Goal: Task Accomplishment & Management: Use online tool/utility

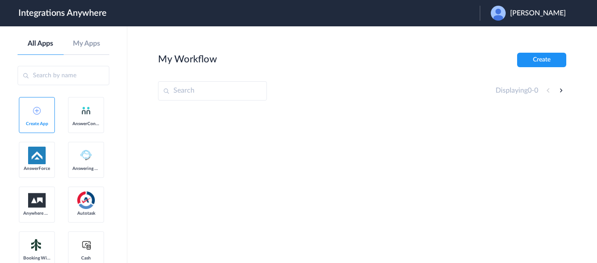
click at [564, 15] on span "[PERSON_NAME]" at bounding box center [538, 13] width 56 height 8
click at [530, 41] on li "Logout" at bounding box center [527, 36] width 95 height 16
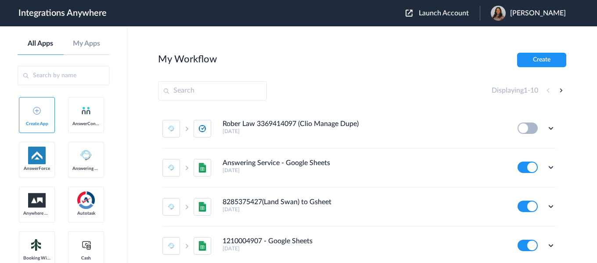
click at [463, 14] on span "Launch Account" at bounding box center [444, 13] width 50 height 7
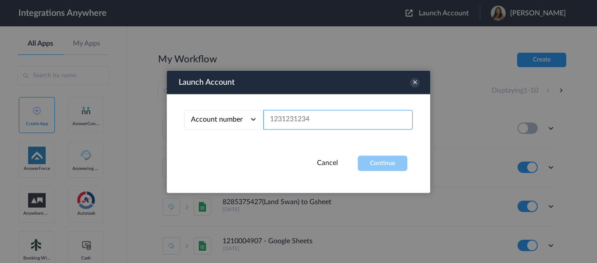
paste input "2525139389"
type input "2525139389"
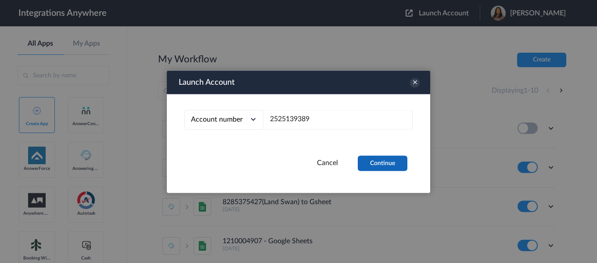
click at [390, 163] on button "Continue" at bounding box center [383, 162] width 50 height 15
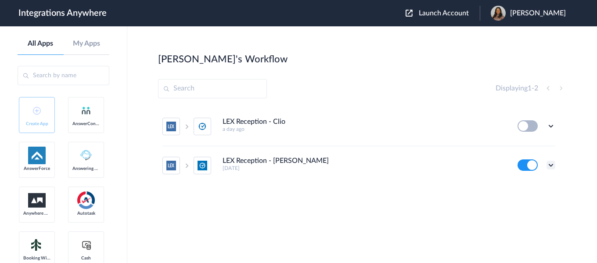
click at [548, 167] on icon at bounding box center [550, 165] width 9 height 9
click at [529, 185] on li "Edit" at bounding box center [526, 185] width 57 height 16
click at [548, 163] on icon at bounding box center [550, 165] width 9 height 9
click at [528, 201] on link "Task history" at bounding box center [526, 201] width 42 height 6
click at [0, 0] on div at bounding box center [0, 0] width 0 height 0
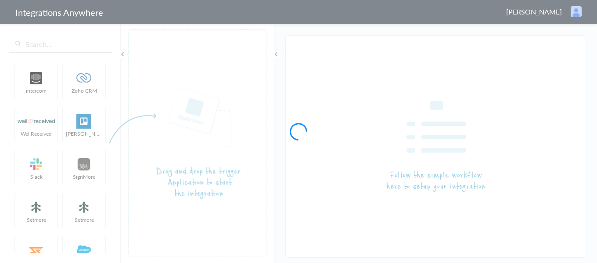
type input "LEX Reception - Clio Grow"
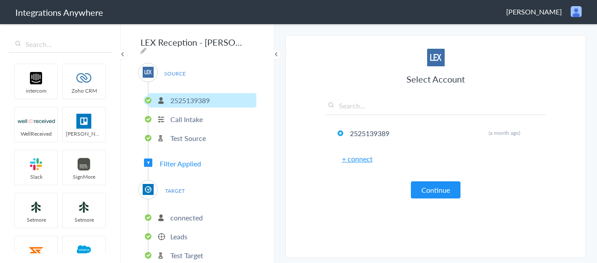
click at [182, 160] on span "Filter Applied" at bounding box center [180, 163] width 41 height 10
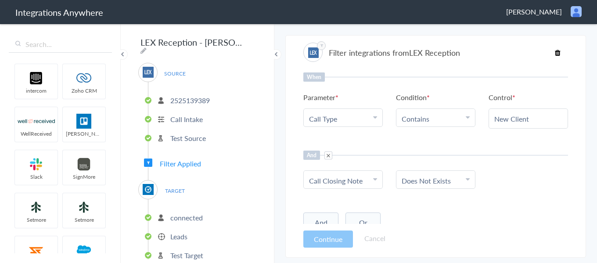
scroll to position [31, 0]
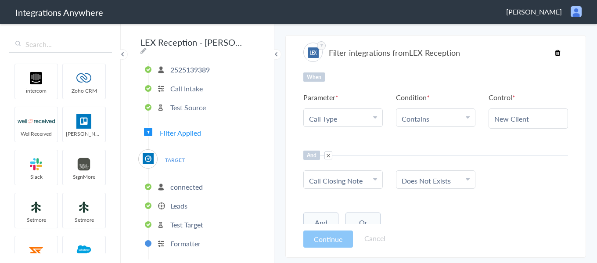
click at [179, 203] on p "Leads" at bounding box center [178, 206] width 17 height 10
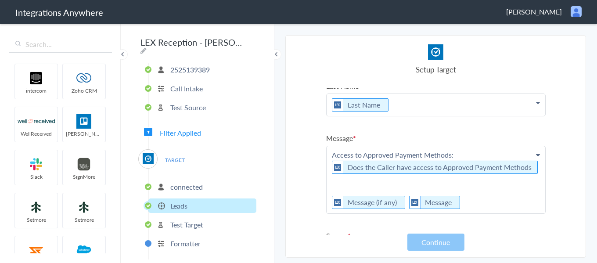
scroll to position [44, 0]
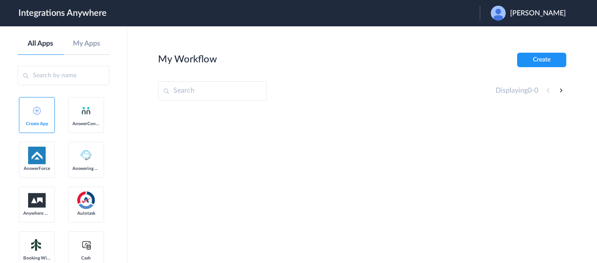
click at [529, 11] on span "Jayson Dimaria" at bounding box center [538, 13] width 56 height 8
click at [520, 32] on li "Logout" at bounding box center [527, 36] width 95 height 16
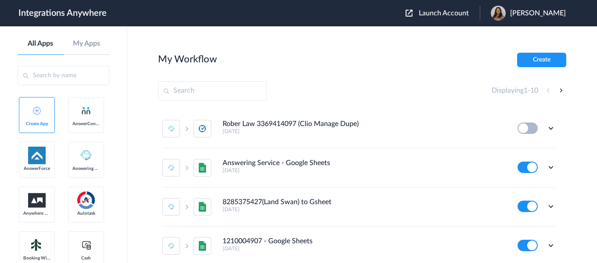
click at [454, 14] on span "Launch Account" at bounding box center [444, 13] width 50 height 7
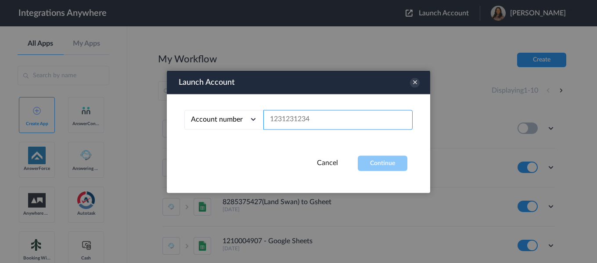
paste input "2525139389"
type input "2525139389"
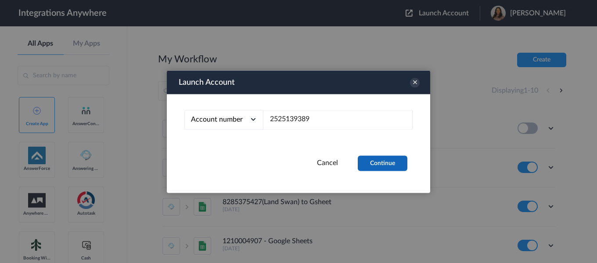
click at [371, 162] on button "Continue" at bounding box center [383, 162] width 50 height 15
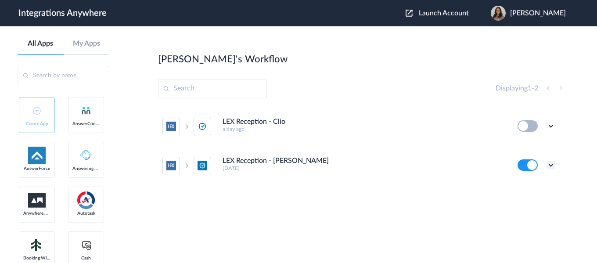
click at [552, 166] on icon at bounding box center [550, 165] width 9 height 9
click at [524, 201] on link "Task history" at bounding box center [526, 201] width 42 height 6
click at [0, 0] on div at bounding box center [0, 0] width 0 height 0
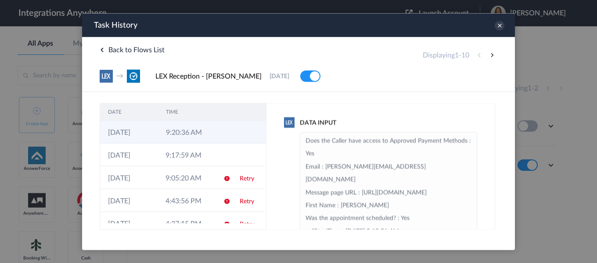
click at [199, 133] on td "9:20:36 AM" at bounding box center [187, 131] width 58 height 23
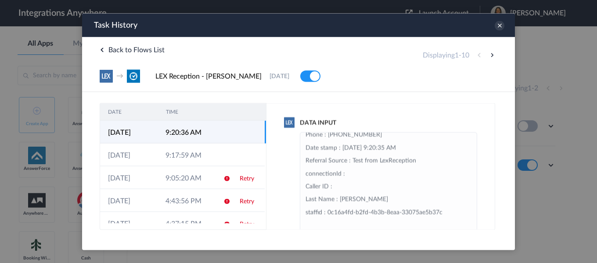
scroll to position [219, 0]
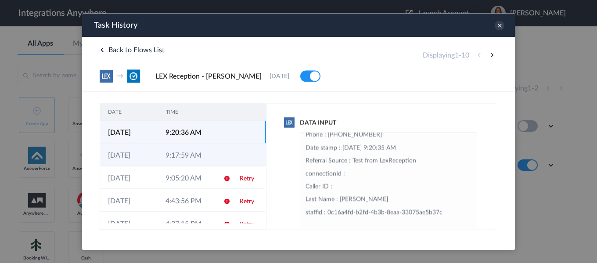
click at [237, 157] on td at bounding box center [248, 154] width 33 height 23
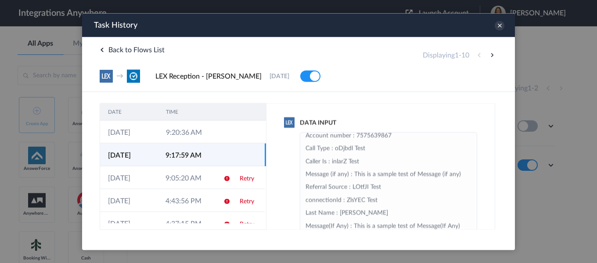
scroll to position [276, 0]
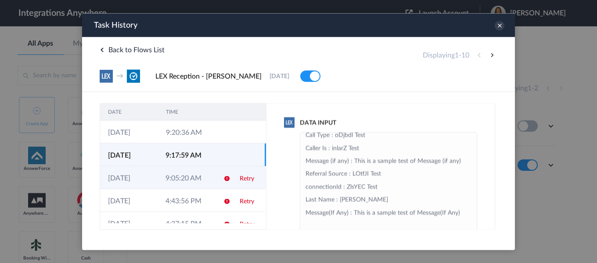
click at [215, 178] on td at bounding box center [223, 177] width 17 height 23
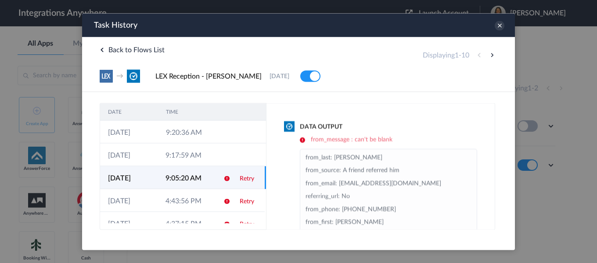
scroll to position [162, 0]
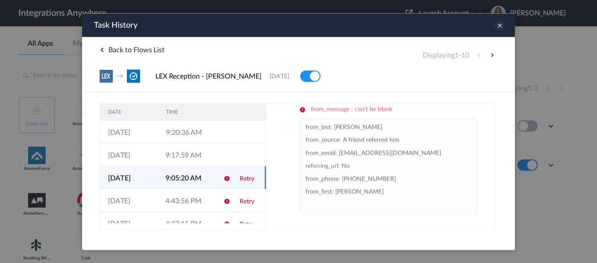
click at [497, 29] on icon at bounding box center [500, 26] width 10 height 10
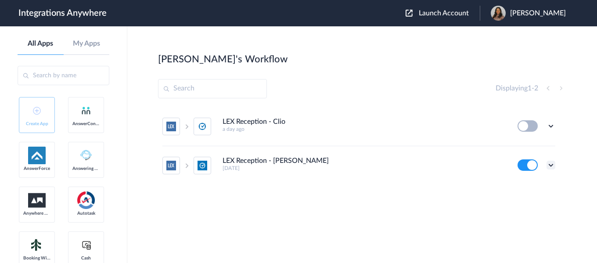
click at [548, 165] on icon at bounding box center [550, 165] width 9 height 9
click at [534, 184] on li "Edit" at bounding box center [526, 185] width 57 height 16
click at [550, 168] on icon at bounding box center [550, 165] width 9 height 9
click at [527, 185] on li "Edit" at bounding box center [526, 185] width 57 height 16
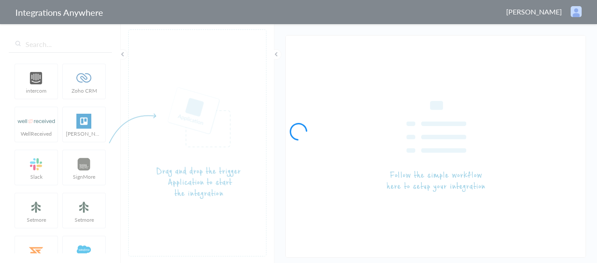
type input "LEX Reception - [PERSON_NAME]"
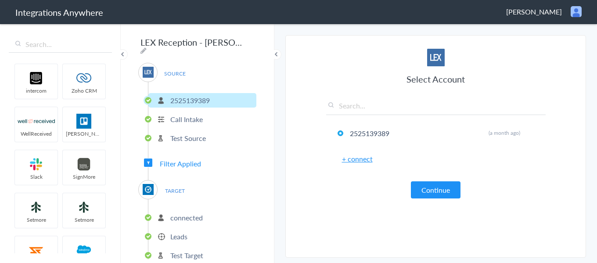
click at [193, 229] on li "Leads" at bounding box center [202, 236] width 108 height 14
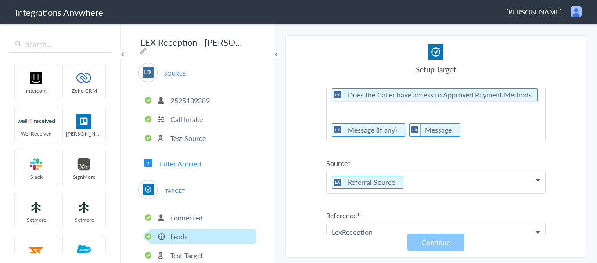
scroll to position [176, 0]
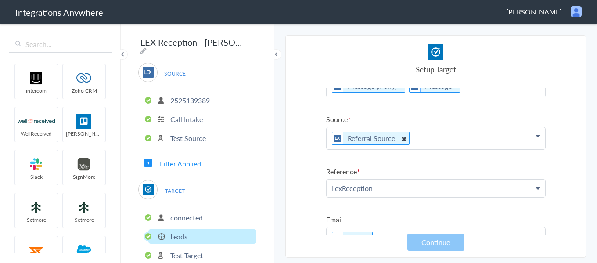
click at [402, 144] on icon at bounding box center [403, 138] width 10 height 11
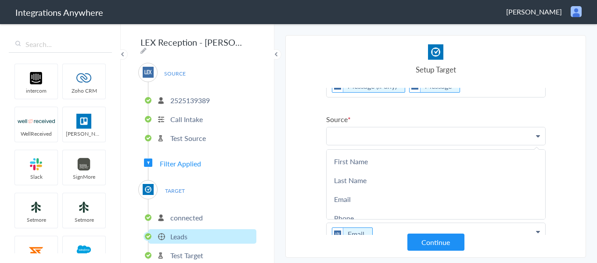
click at [402, 144] on p at bounding box center [435, 135] width 219 height 17
click at [398, 189] on p "LexReception" at bounding box center [435, 183] width 219 height 17
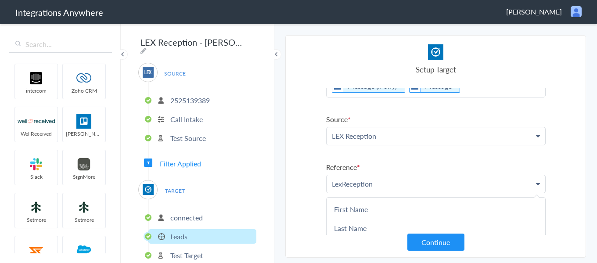
click at [398, 189] on p "LexReception" at bounding box center [435, 183] width 219 height 17
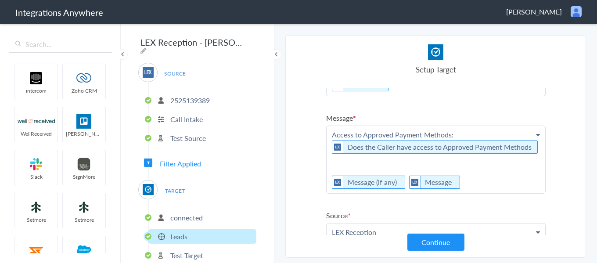
scroll to position [88, 0]
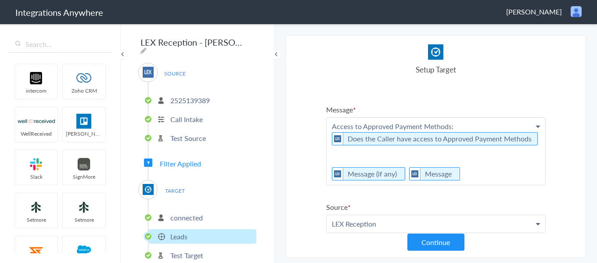
click at [465, 185] on p "Access to Approved Payment Methods: Does the Caller have access to Approved Pay…" at bounding box center [435, 151] width 219 height 67
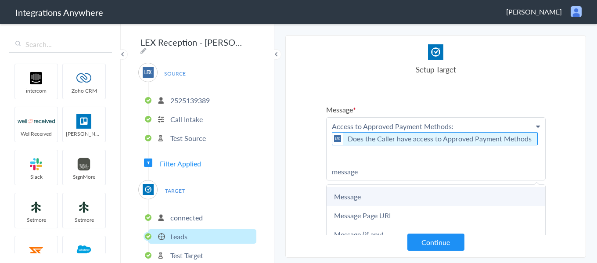
scroll to position [132, 0]
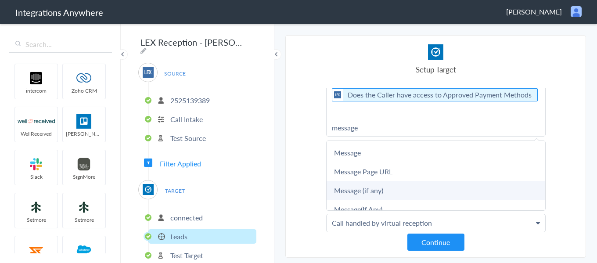
click at [397, 194] on link "Message (if any)" at bounding box center [435, 190] width 219 height 19
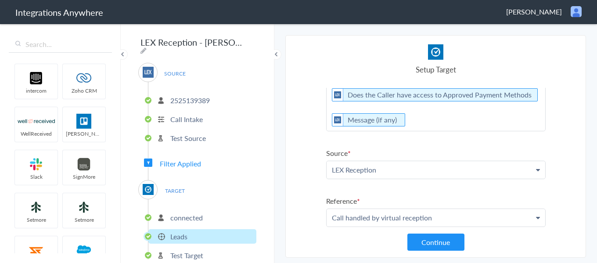
click at [413, 131] on p "Access to Approved Payment Methods: Does the Caller have access to Approved Pay…" at bounding box center [435, 102] width 219 height 57
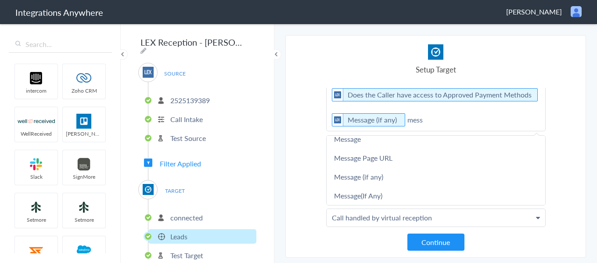
scroll to position [8, 0]
click at [437, 131] on p "Access to Approved Payment Methods: Does the Caller have access to Approved Pay…" at bounding box center [435, 102] width 219 height 57
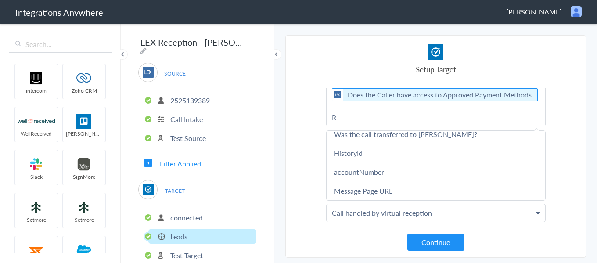
scroll to position [0, 0]
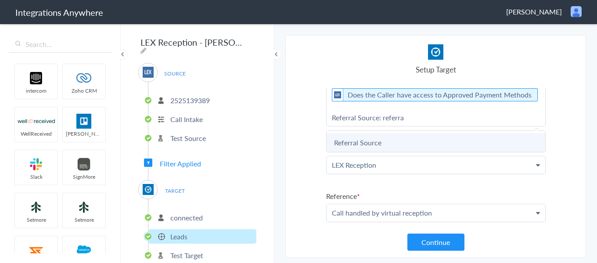
click at [426, 152] on link "Referral Source" at bounding box center [435, 142] width 219 height 19
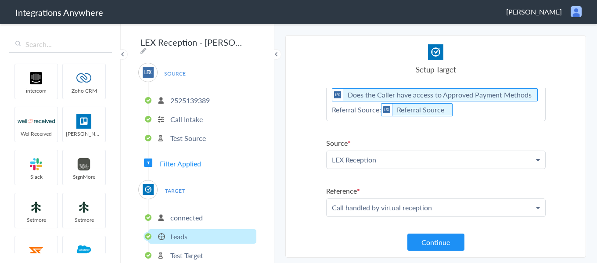
click at [465, 121] on p "Access to Approved Payment Methods: Does the Caller have access to Approved Pay…" at bounding box center [435, 97] width 219 height 47
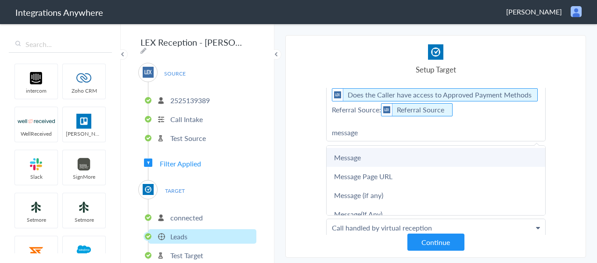
click at [434, 167] on link "Message" at bounding box center [435, 157] width 219 height 19
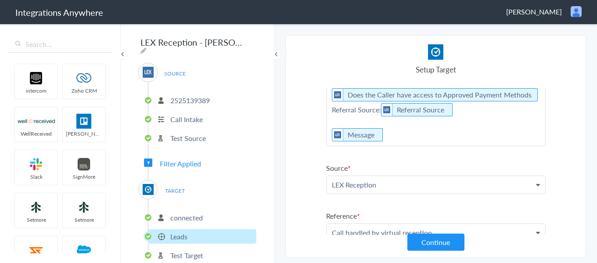
click at [434, 146] on p "Access to Approved Payment Methods: Does the Caller have access to Approved Pay…" at bounding box center [435, 110] width 219 height 72
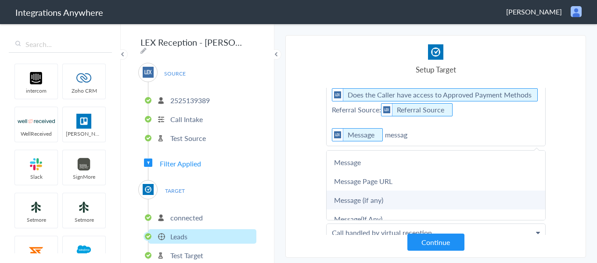
click at [393, 208] on link "Message (if any)" at bounding box center [435, 199] width 219 height 19
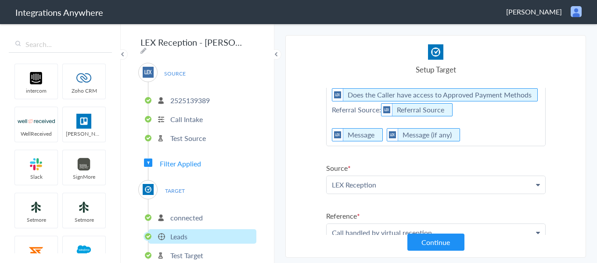
click at [483, 143] on p "Access to Approved Payment Methods: Does the Caller have access to Approved Pay…" at bounding box center [435, 110] width 219 height 72
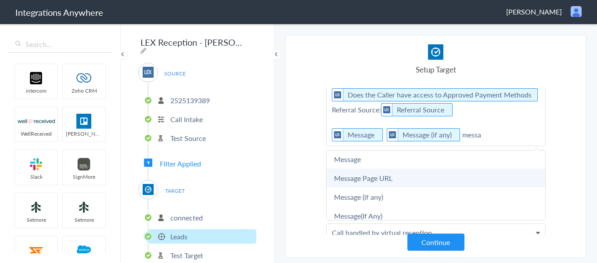
scroll to position [8, 0]
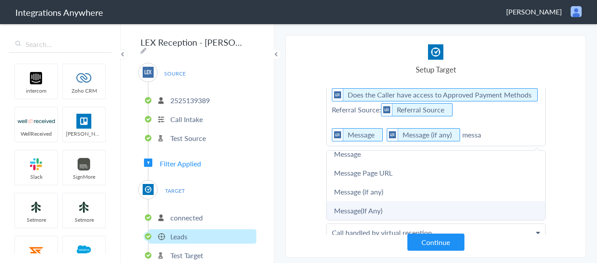
click at [414, 216] on link "Message(If Any)" at bounding box center [435, 210] width 219 height 19
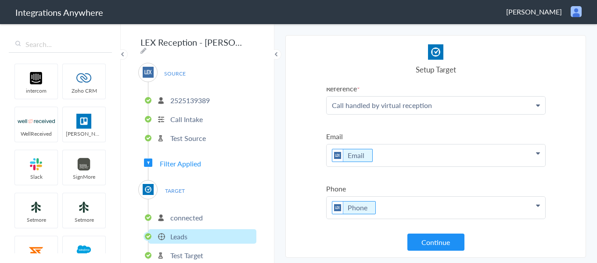
scroll to position [270, 0]
click at [433, 245] on button "Continue" at bounding box center [435, 241] width 57 height 17
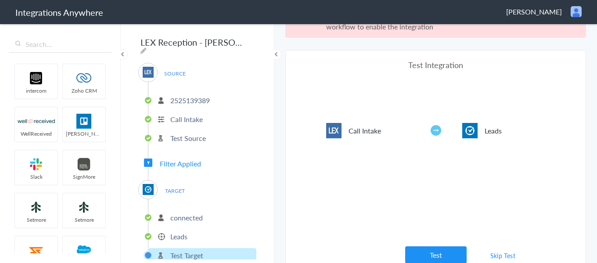
scroll to position [32, 0]
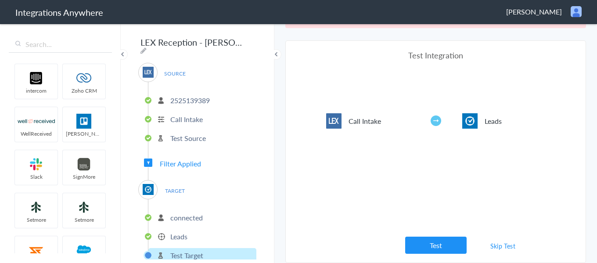
click at [497, 244] on link "Skip Test" at bounding box center [503, 246] width 47 height 16
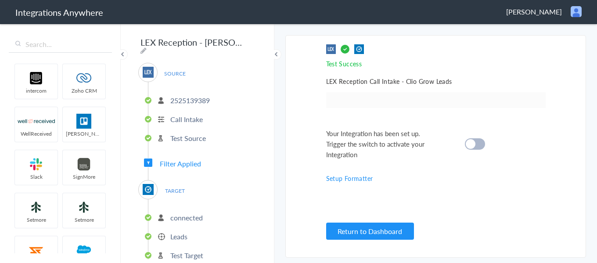
scroll to position [0, 0]
click at [479, 143] on div at bounding box center [475, 143] width 20 height 11
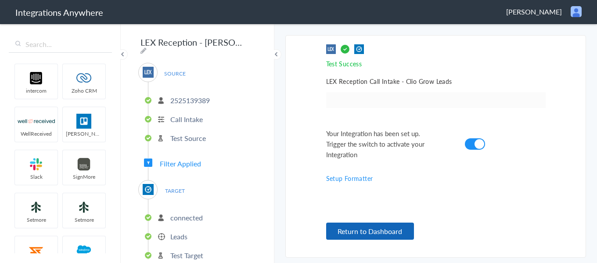
click at [386, 235] on button "Return to Dashboard" at bounding box center [370, 230] width 88 height 17
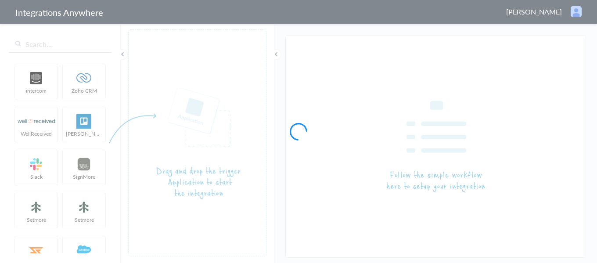
type input "LEX Reception - [PERSON_NAME]"
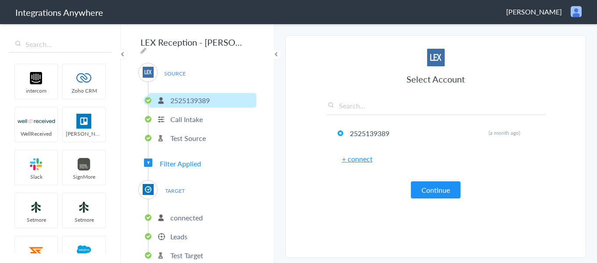
click at [170, 163] on span "Filter Applied" at bounding box center [180, 163] width 41 height 10
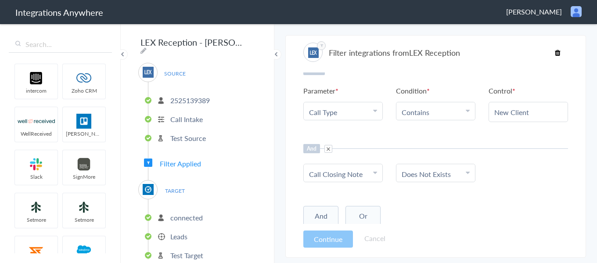
scroll to position [9, 0]
